Goal: Transaction & Acquisition: Purchase product/service

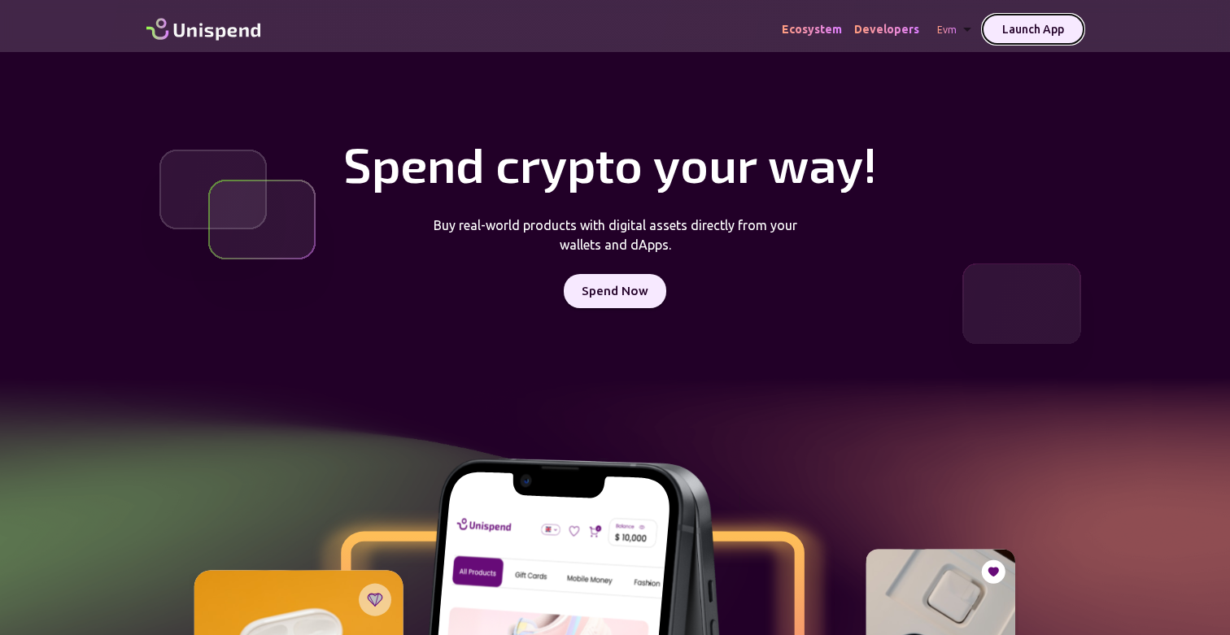
click at [1019, 29] on button "Launch App" at bounding box center [1033, 30] width 101 height 30
click at [595, 278] on button "Spend Now" at bounding box center [615, 291] width 103 height 34
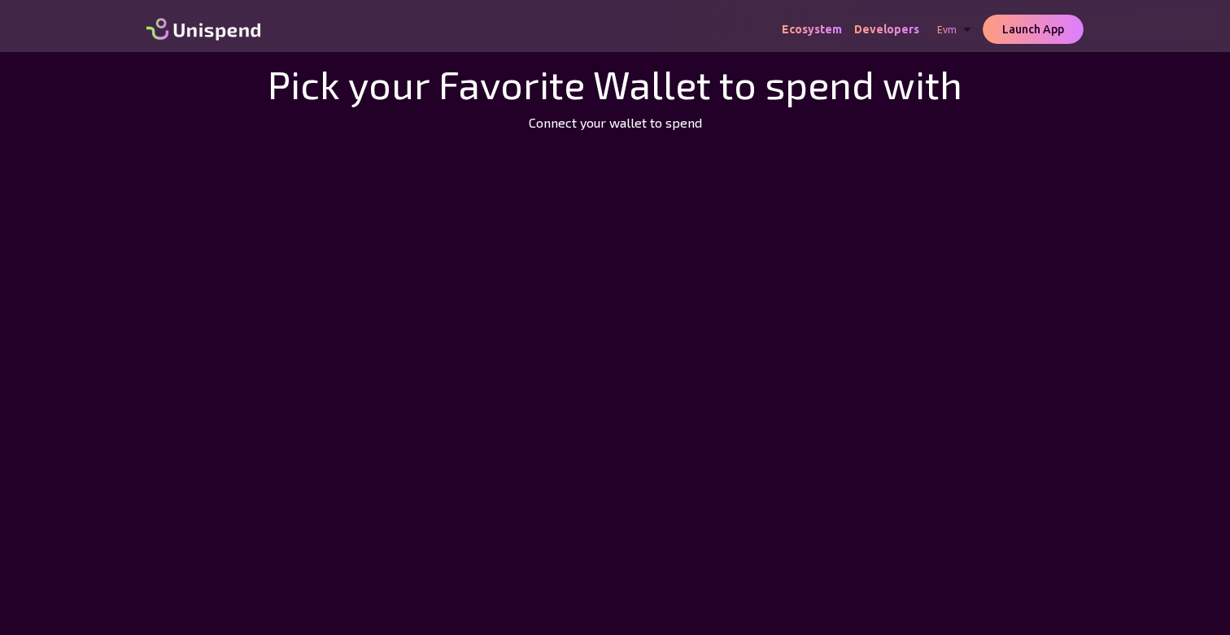
scroll to position [88, 0]
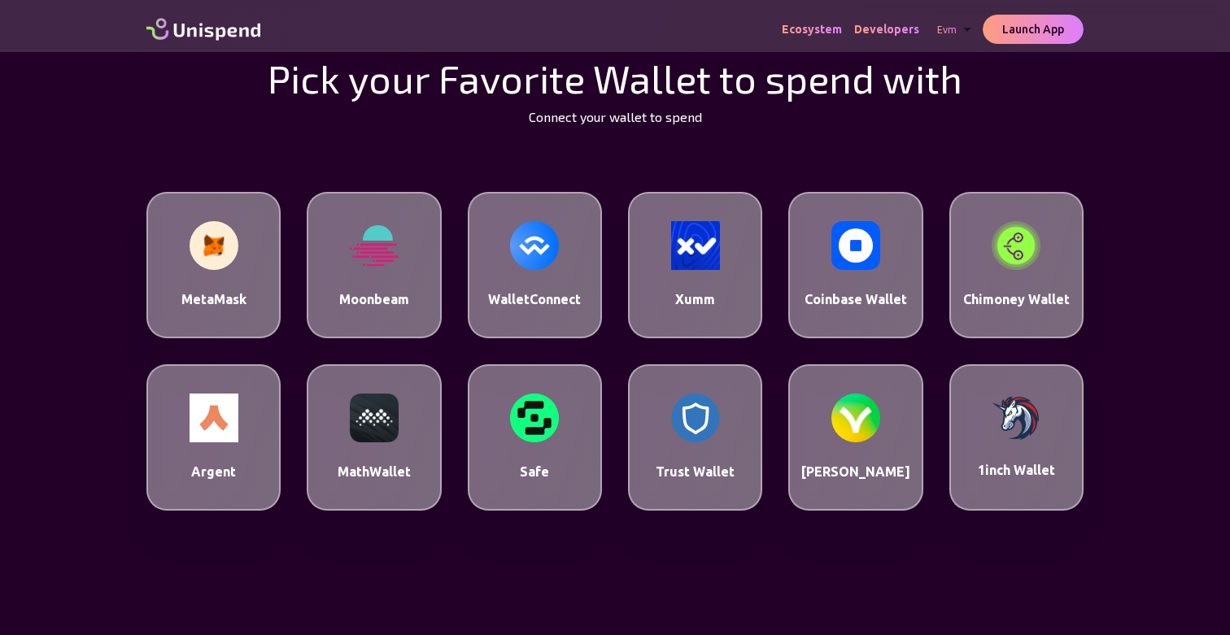
click at [710, 283] on div "Xumm" at bounding box center [695, 265] width 134 height 146
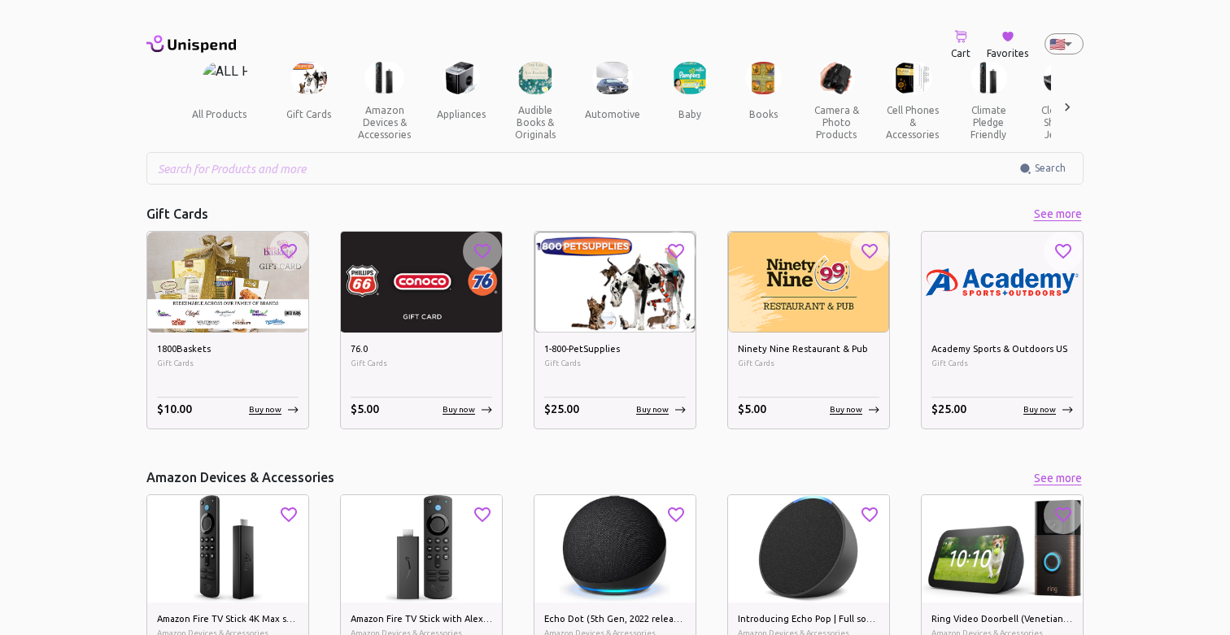
click at [261, 405] on p "Buy now" at bounding box center [265, 410] width 33 height 12
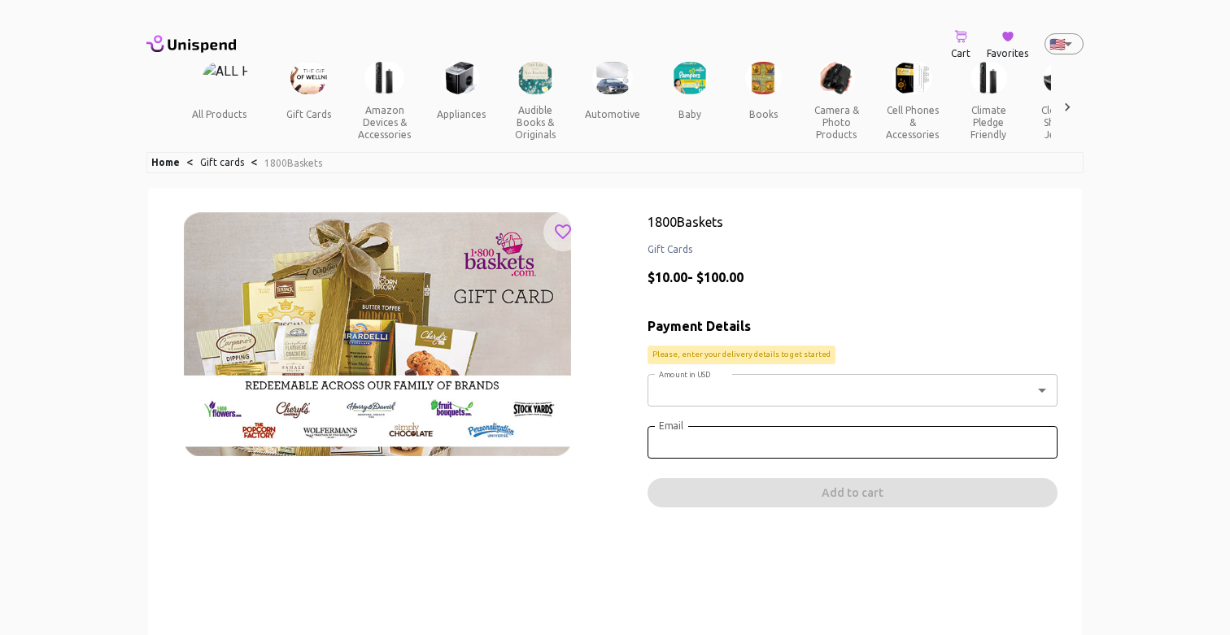
click at [701, 391] on body "Cart Favorites 🇺🇸 US ​ all products gift cards amazon devices & accessories app…" at bounding box center [615, 544] width 1230 height 1089
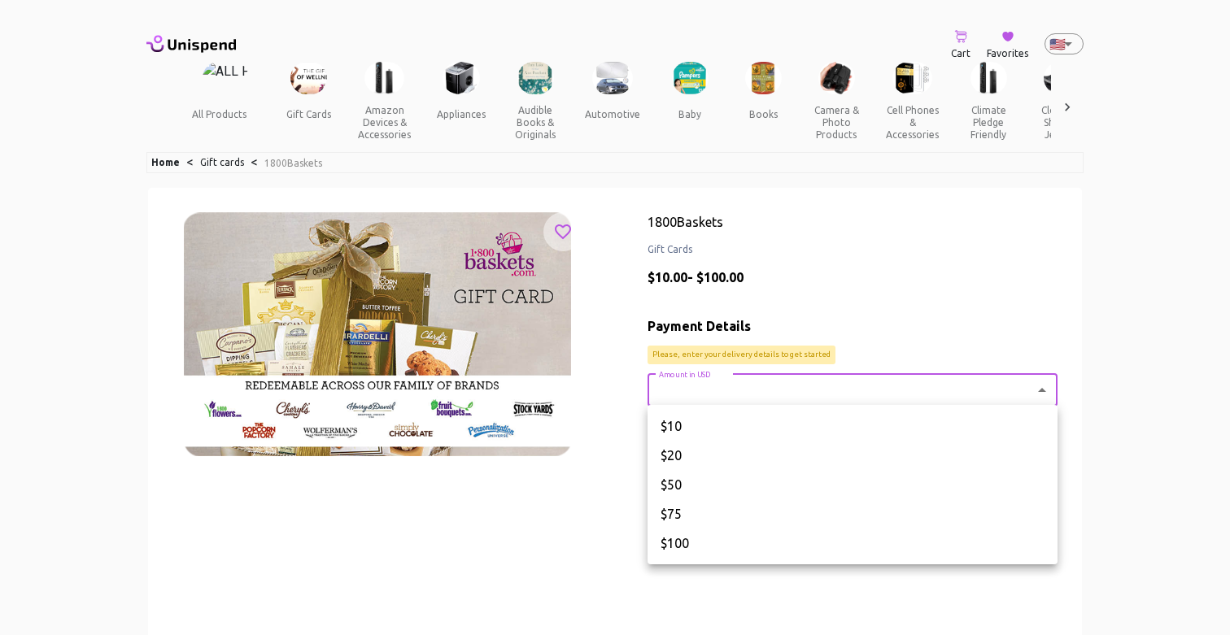
click at [690, 423] on li "$10" at bounding box center [853, 426] width 410 height 29
type input "10"
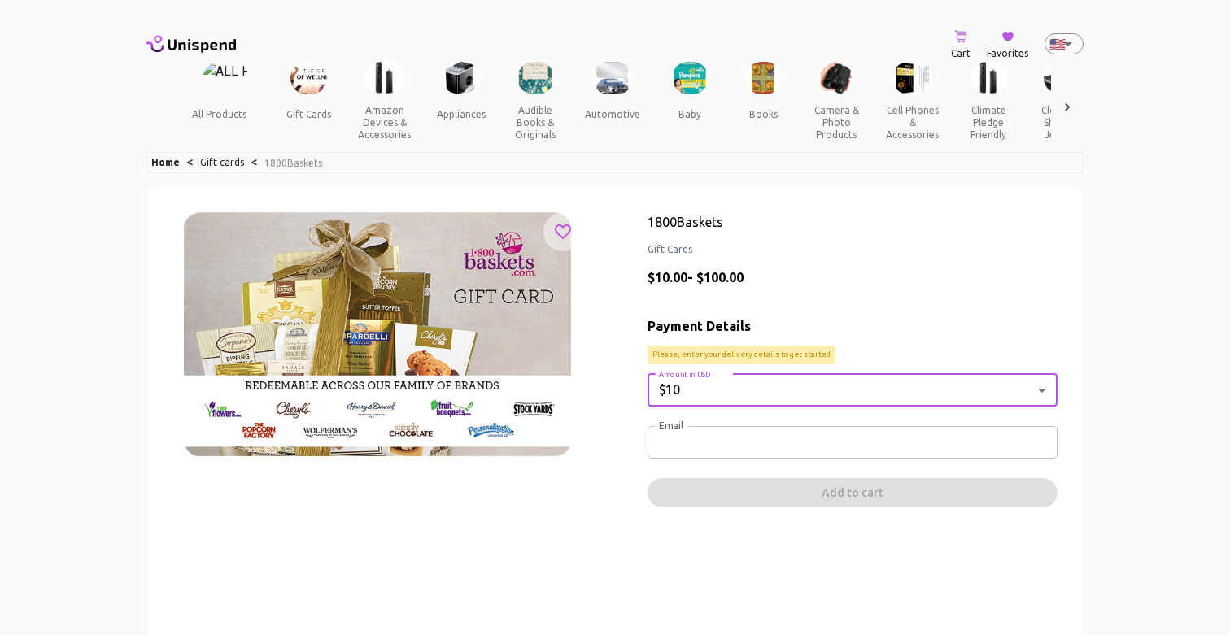
click at [696, 442] on input "Email" at bounding box center [853, 442] width 410 height 33
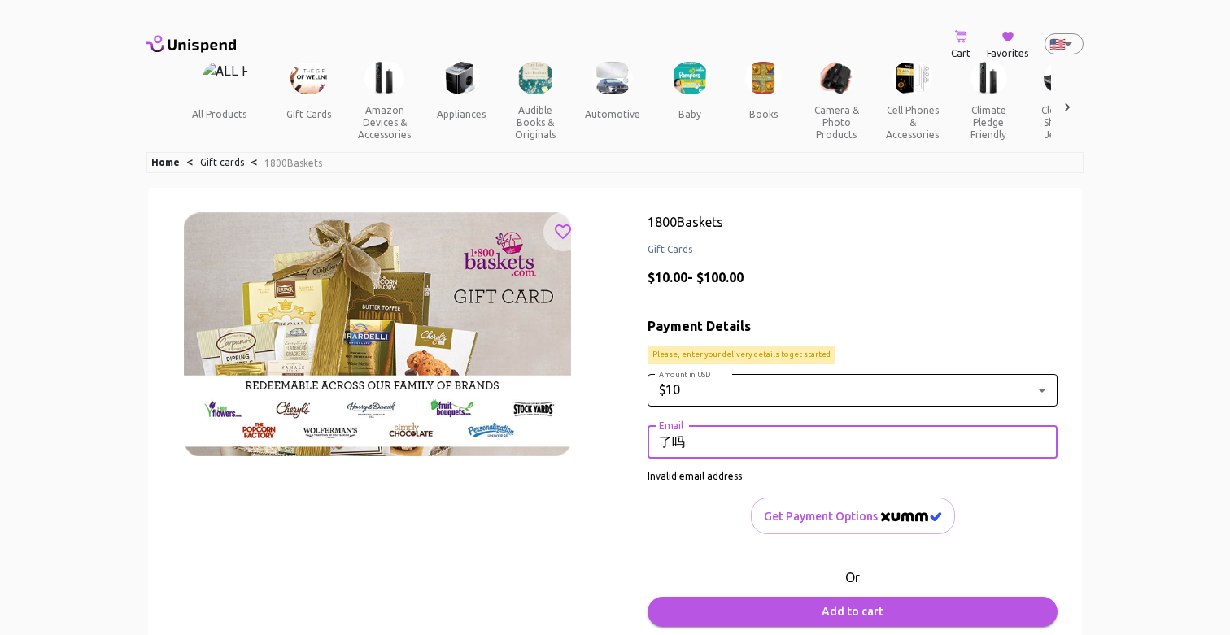
type input "了"
type input "lm3879"
click at [849, 516] on span "Get Payment options" at bounding box center [853, 517] width 178 height 20
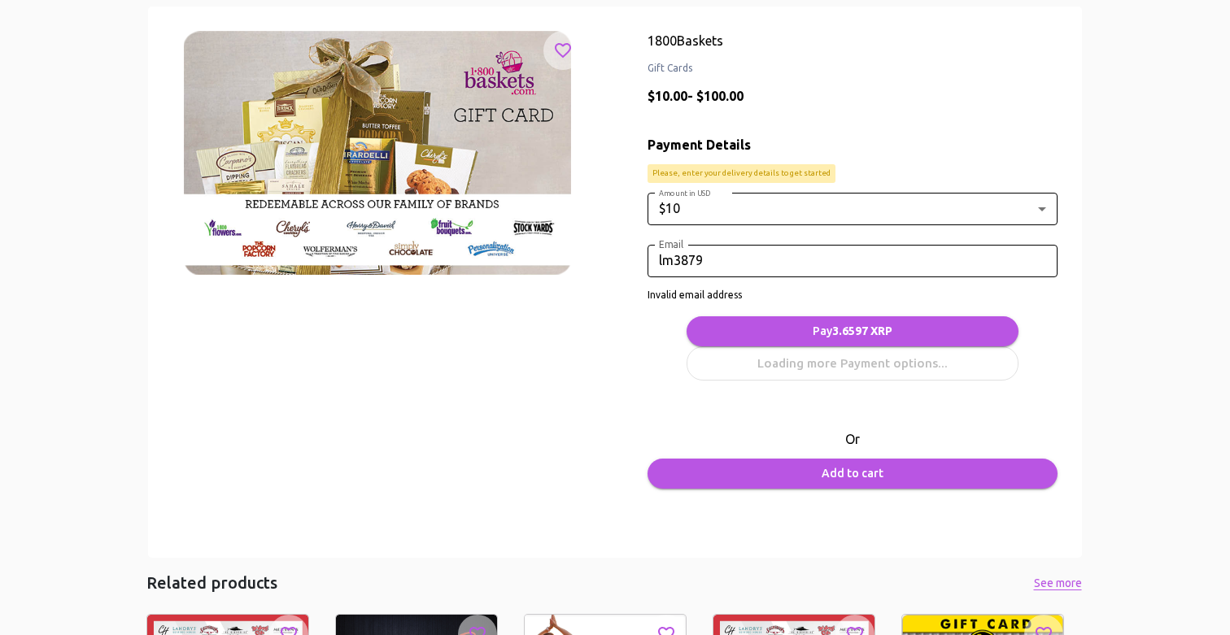
scroll to position [189, 0]
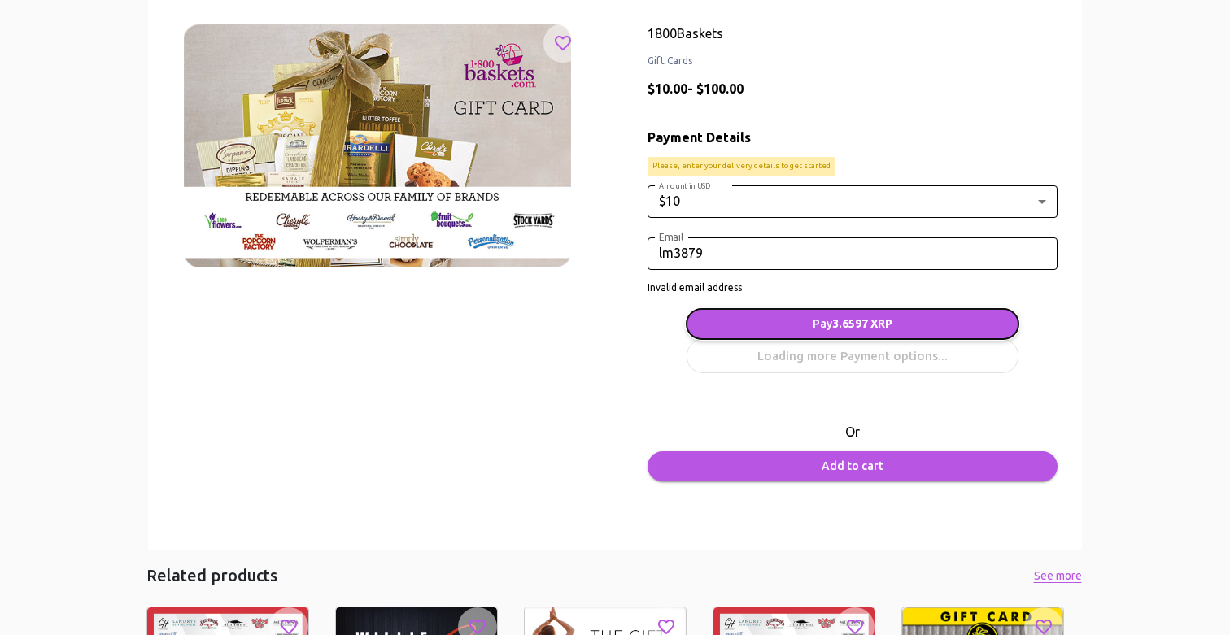
click at [786, 317] on button "Pay 3.6597 XRP" at bounding box center [853, 324] width 332 height 30
